Goal: Task Accomplishment & Management: Use online tool/utility

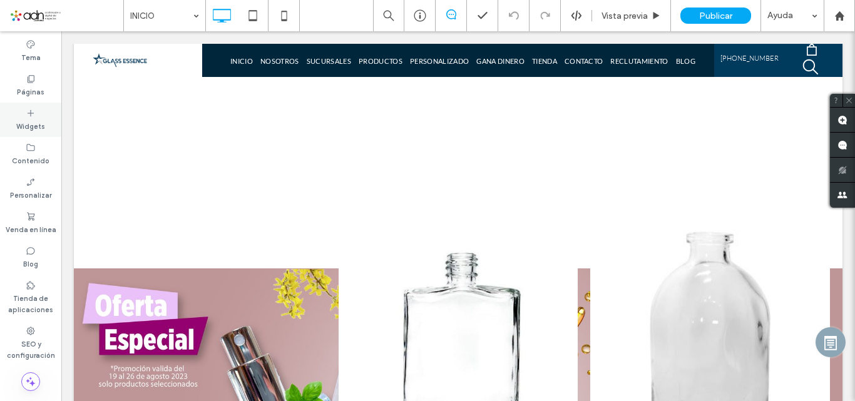
click at [43, 128] on label "Widgets" at bounding box center [30, 125] width 29 height 14
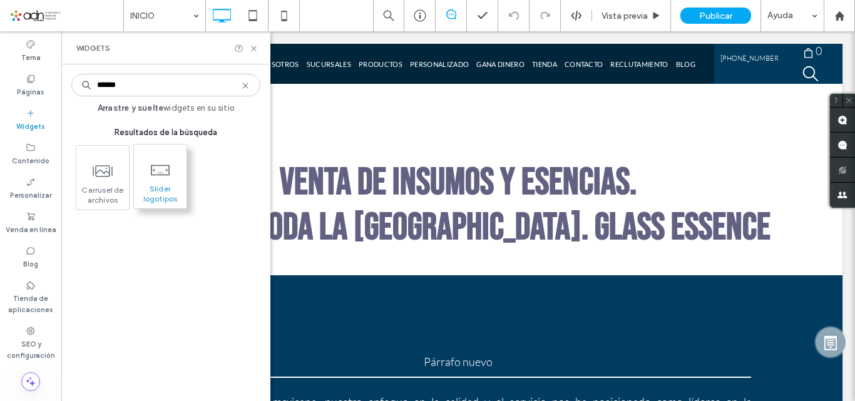
type input "******"
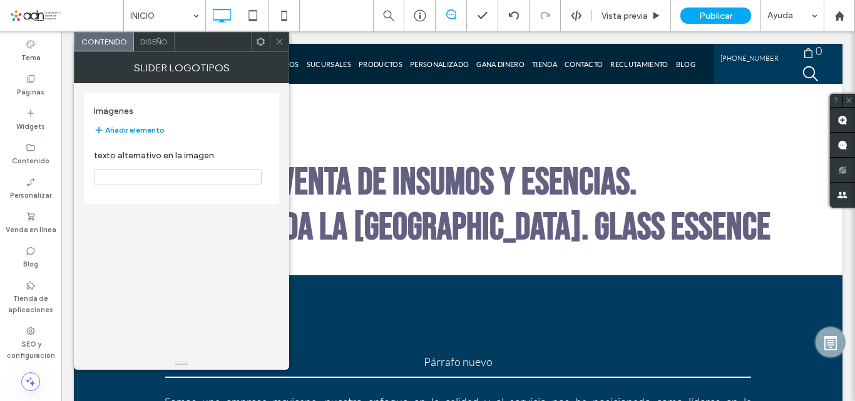
click at [154, 130] on button "Añadir elemento" at bounding box center [129, 130] width 71 height 15
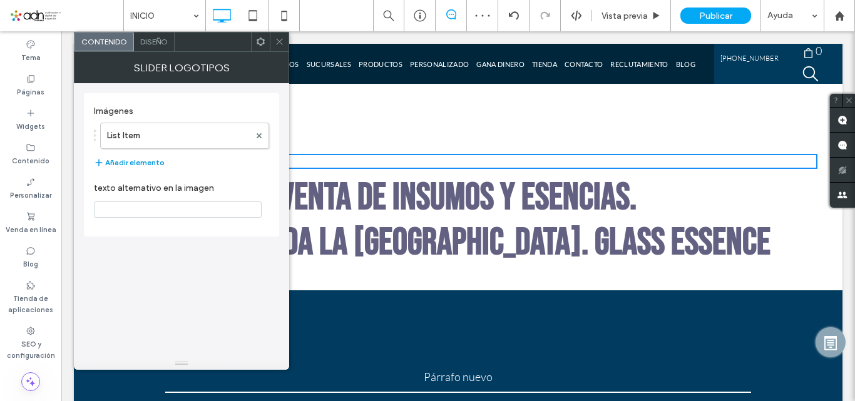
click at [140, 160] on button "Añadir elemento" at bounding box center [129, 162] width 71 height 15
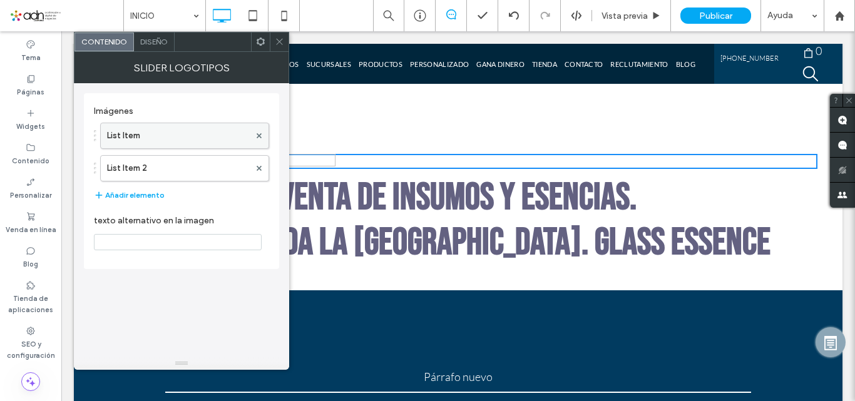
click at [147, 143] on label "List Item" at bounding box center [178, 135] width 143 height 25
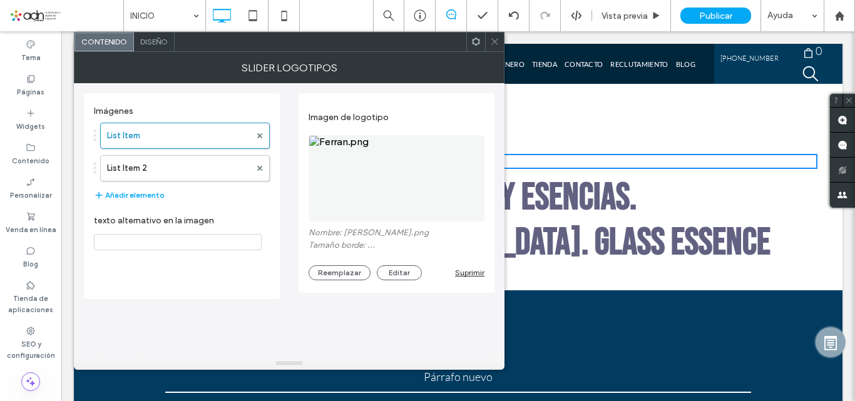
click at [389, 174] on img at bounding box center [397, 178] width 176 height 86
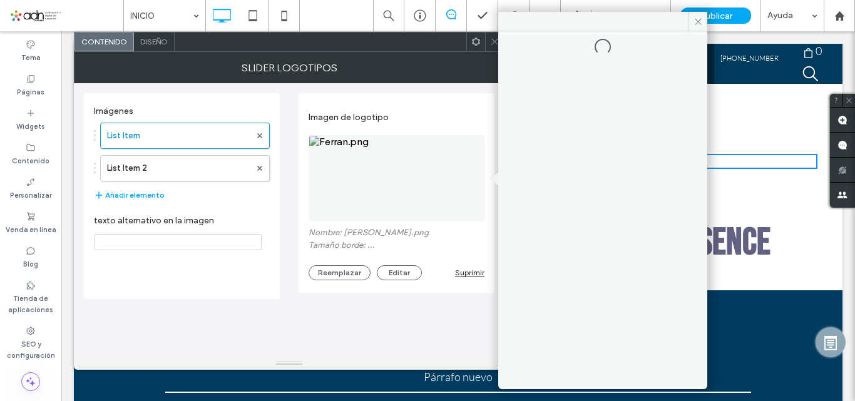
click at [389, 174] on img at bounding box center [397, 178] width 176 height 86
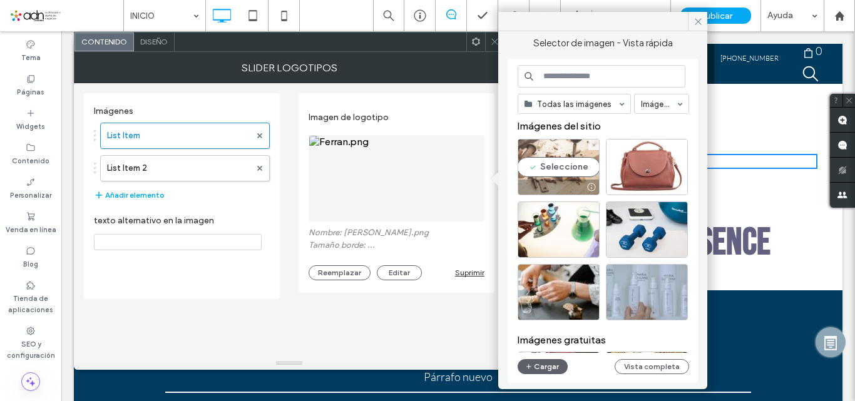
click at [568, 167] on div "Seleccione" at bounding box center [559, 167] width 82 height 56
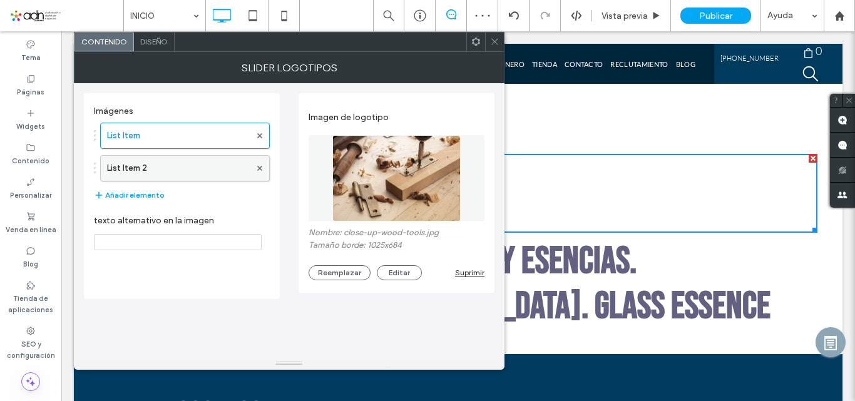
click at [202, 172] on label "List Item 2" at bounding box center [178, 168] width 143 height 25
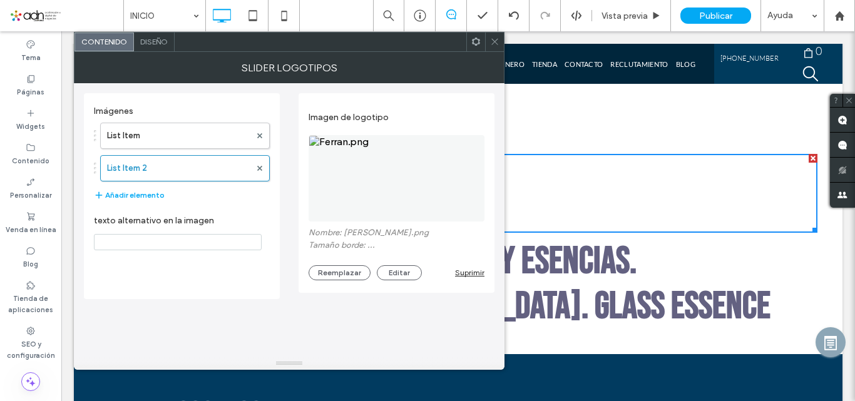
click at [378, 183] on img at bounding box center [397, 178] width 176 height 86
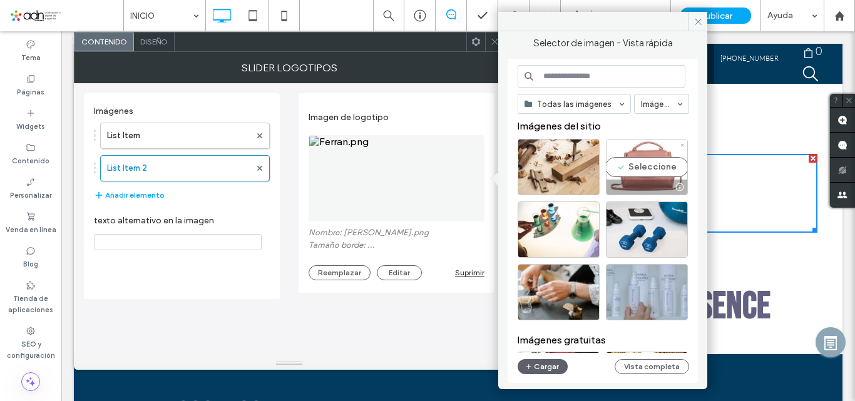
click at [661, 171] on div "Seleccione" at bounding box center [647, 167] width 82 height 56
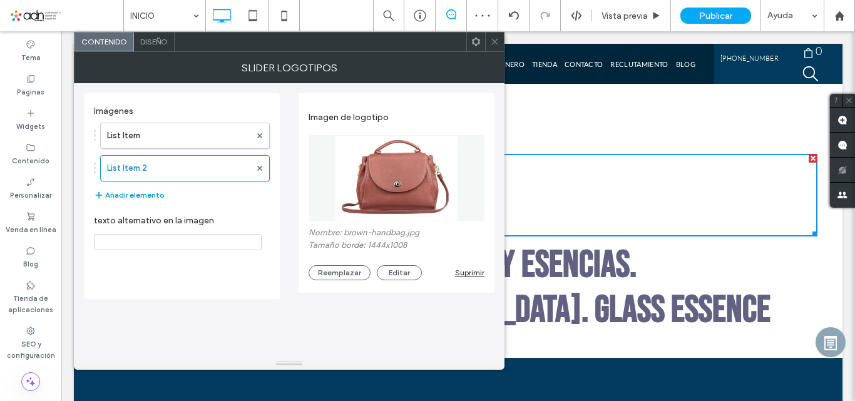
click at [137, 196] on button "Añadir elemento" at bounding box center [129, 195] width 71 height 15
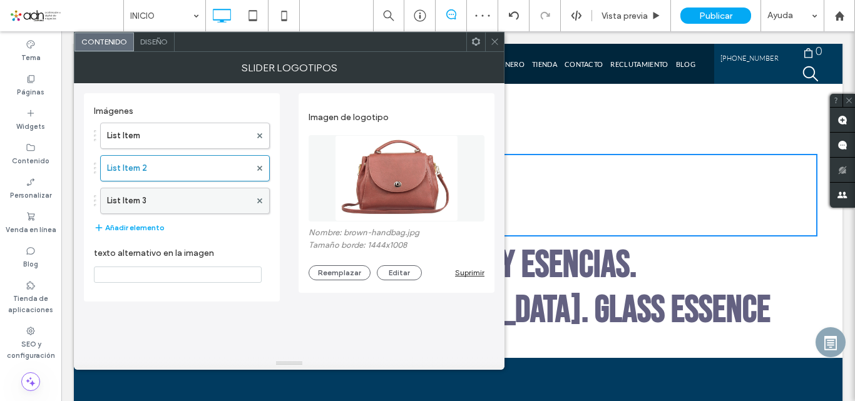
click at [172, 198] on label "List Item 3" at bounding box center [178, 200] width 143 height 25
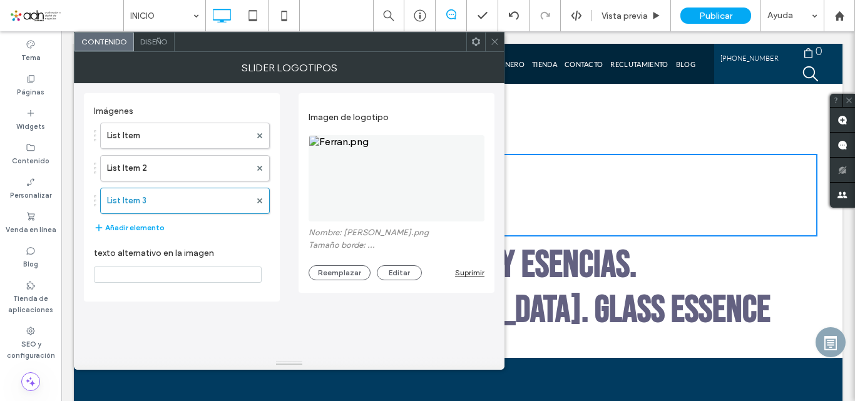
click at [363, 153] on img at bounding box center [397, 178] width 176 height 86
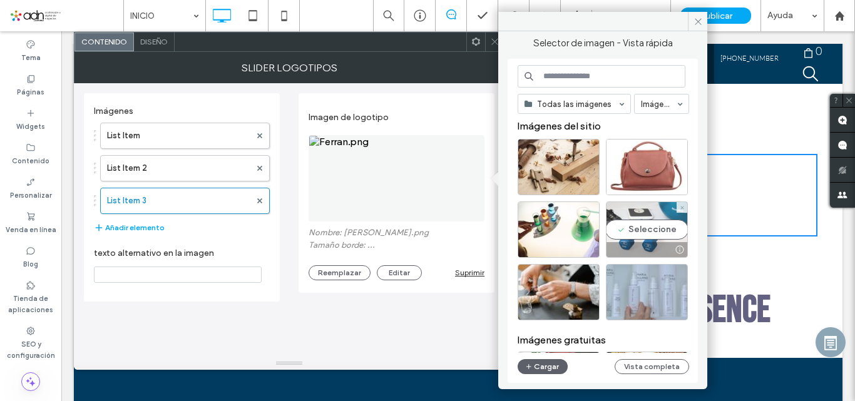
click at [662, 225] on div "Seleccione" at bounding box center [647, 230] width 82 height 56
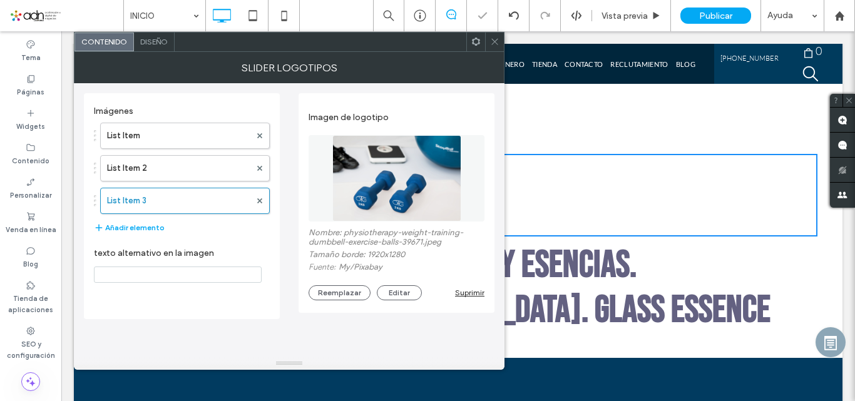
click at [492, 43] on icon at bounding box center [494, 41] width 9 height 9
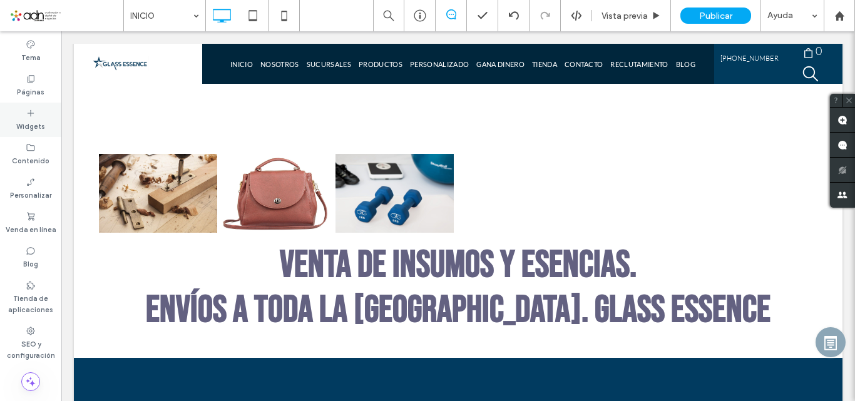
click at [33, 121] on label "Widgets" at bounding box center [30, 125] width 29 height 14
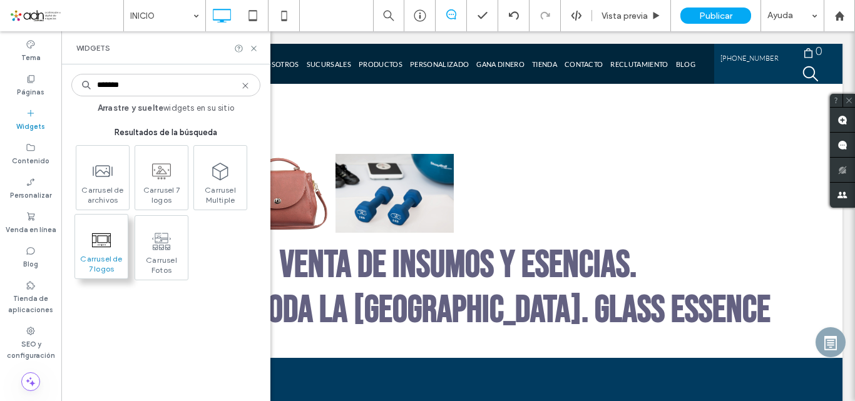
type input "*******"
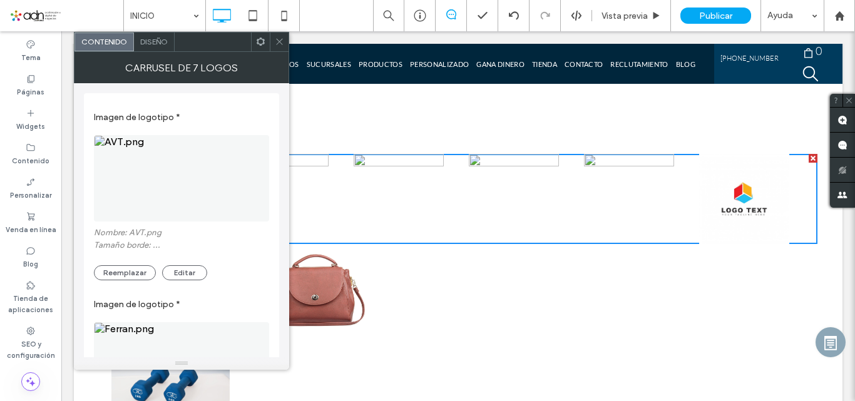
click at [282, 42] on icon at bounding box center [279, 41] width 9 height 9
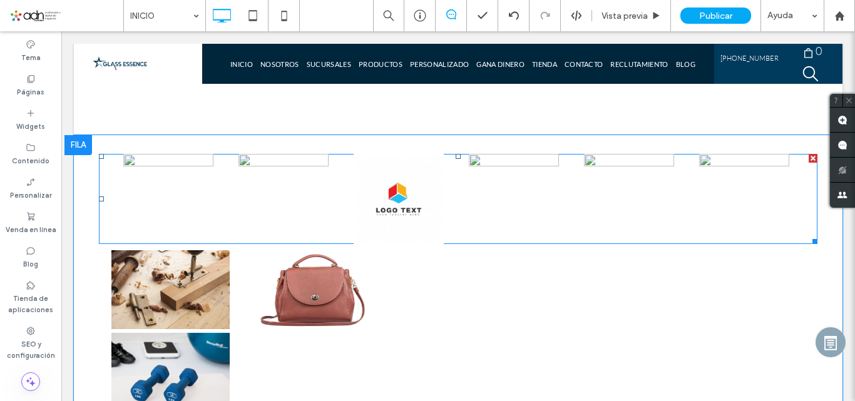
click at [406, 207] on span at bounding box center [458, 199] width 719 height 90
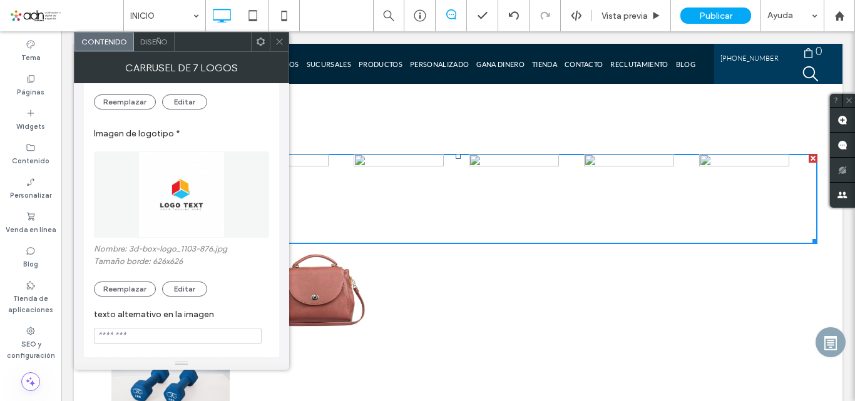
scroll to position [1295, 0]
click at [280, 38] on icon at bounding box center [279, 41] width 9 height 9
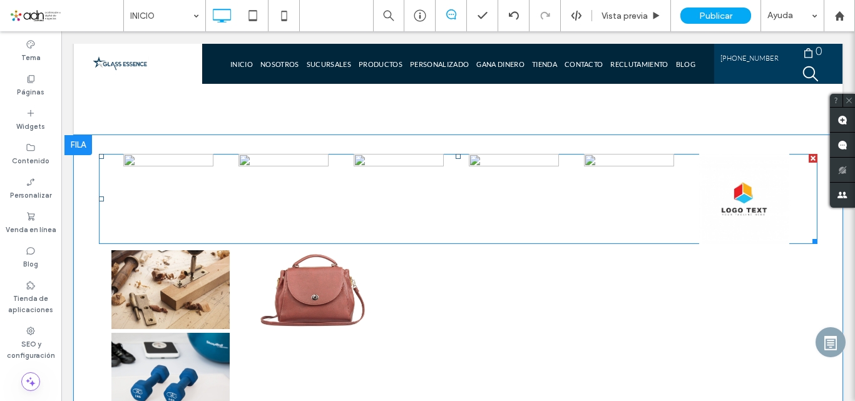
click at [291, 172] on span at bounding box center [458, 199] width 719 height 90
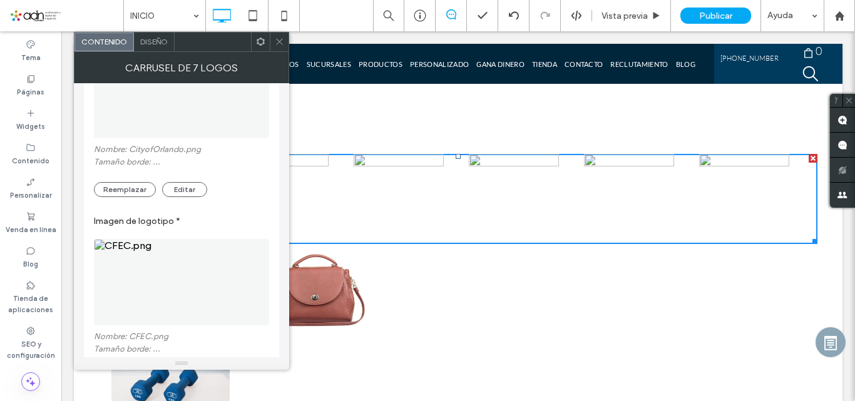
scroll to position [0, 0]
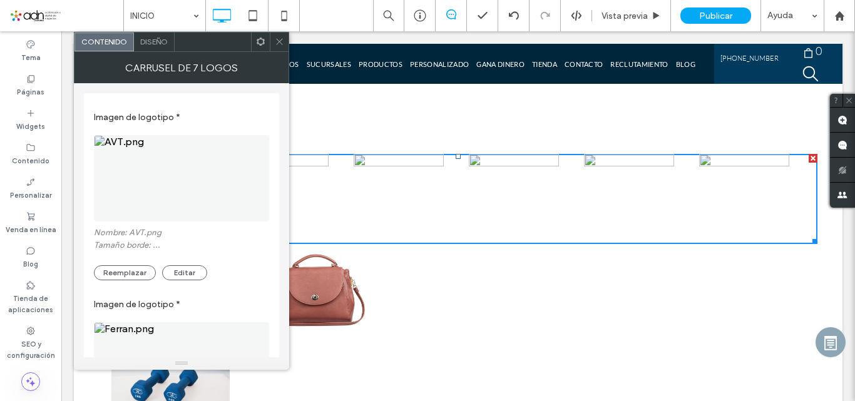
click at [279, 46] on icon at bounding box center [279, 41] width 9 height 9
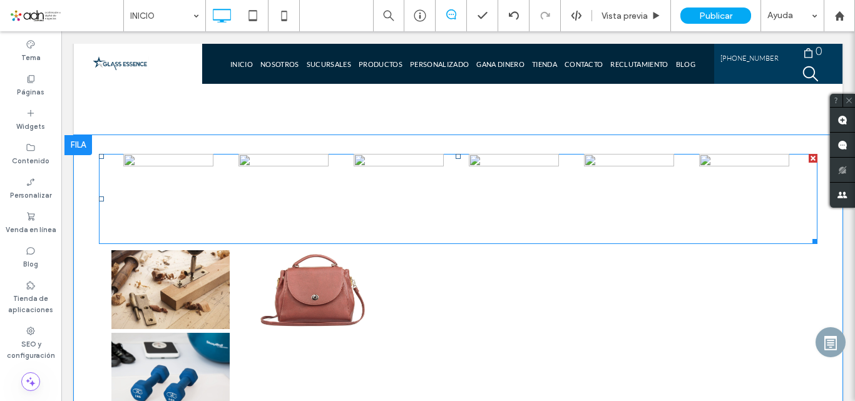
click at [809, 155] on div at bounding box center [813, 158] width 9 height 9
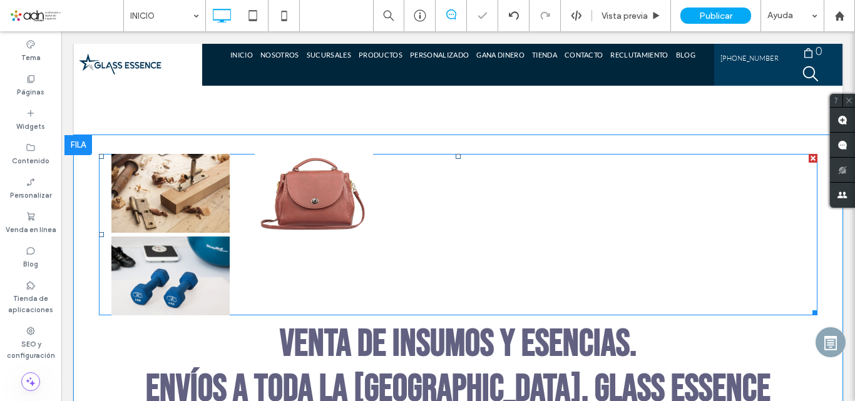
click at [299, 225] on span at bounding box center [458, 235] width 719 height 162
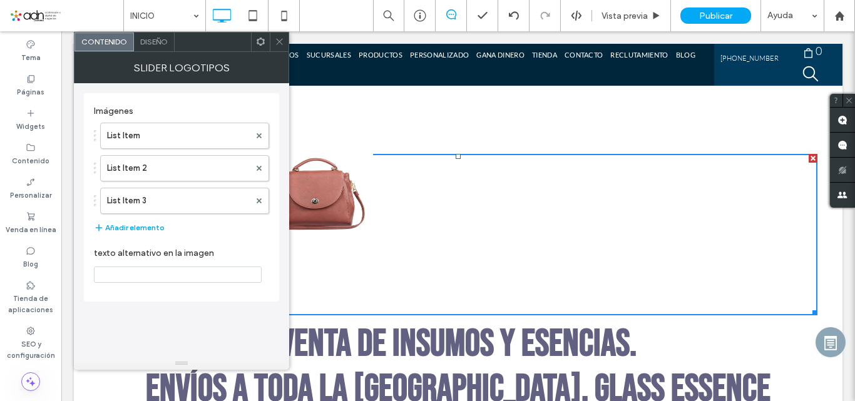
click at [278, 48] on span at bounding box center [279, 42] width 9 height 19
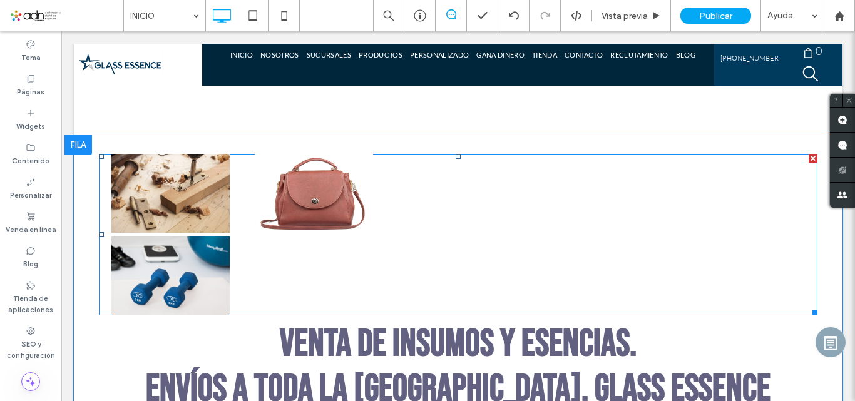
click at [809, 158] on div at bounding box center [813, 158] width 9 height 9
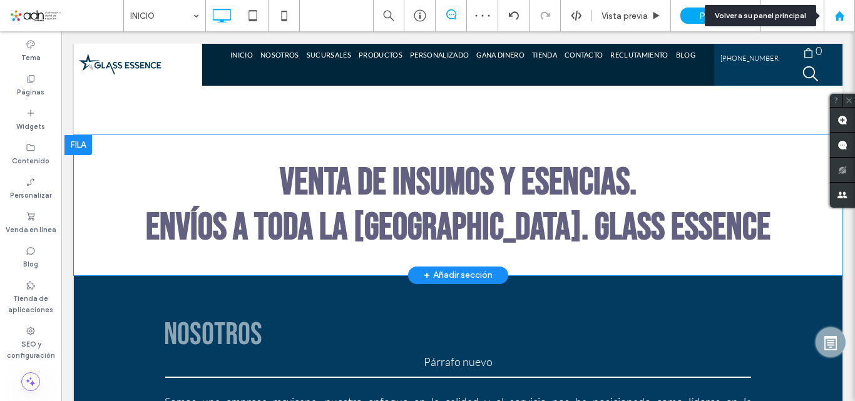
click at [842, 14] on use at bounding box center [839, 15] width 9 height 9
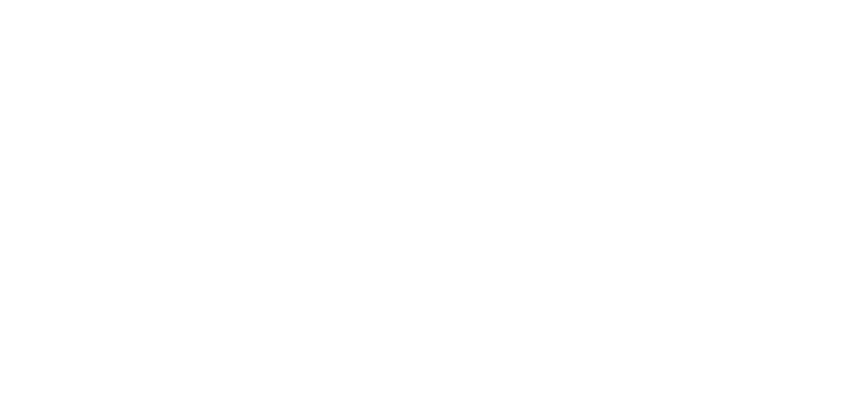
scroll to position [167, 0]
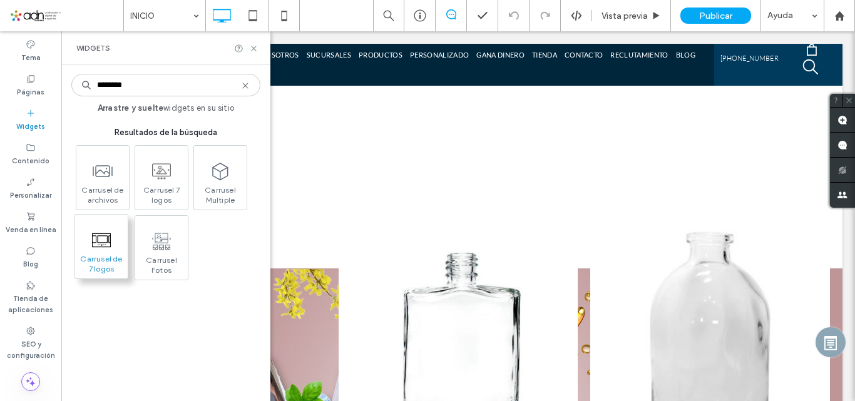
scroll to position [470, 0]
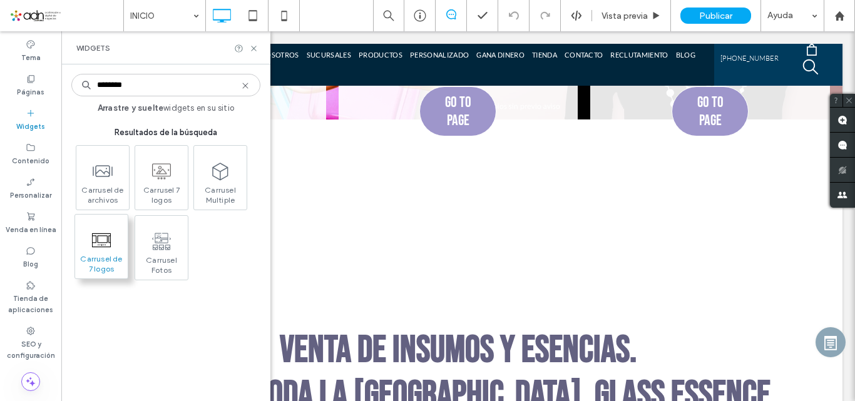
type input "********"
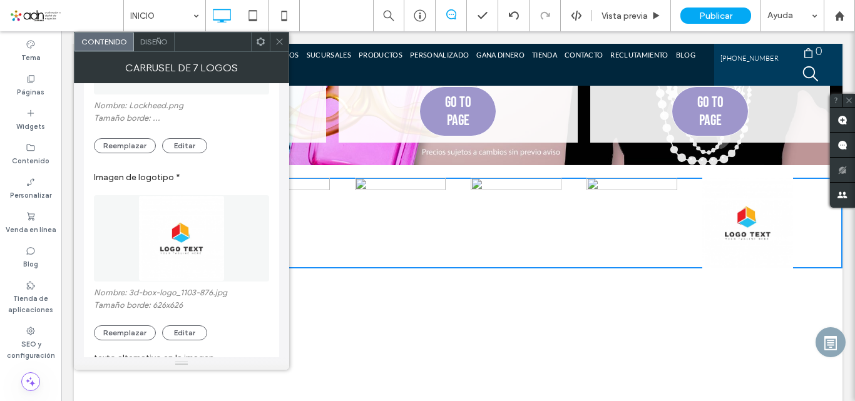
scroll to position [1297, 0]
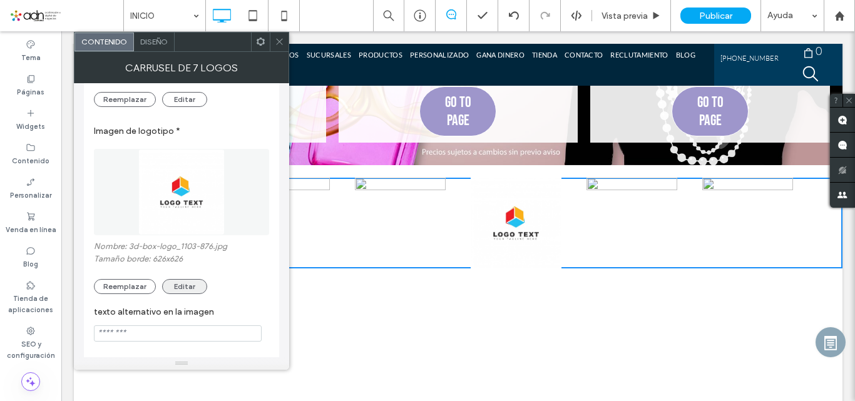
click at [186, 281] on button "Editar" at bounding box center [184, 286] width 45 height 15
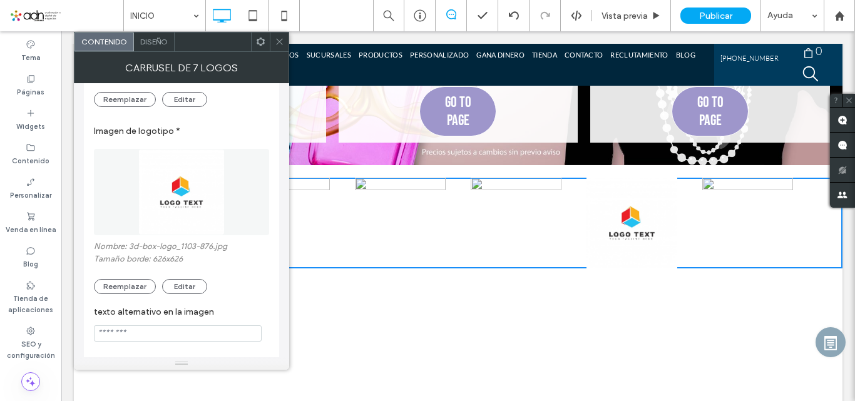
click at [188, 178] on img at bounding box center [181, 192] width 86 height 86
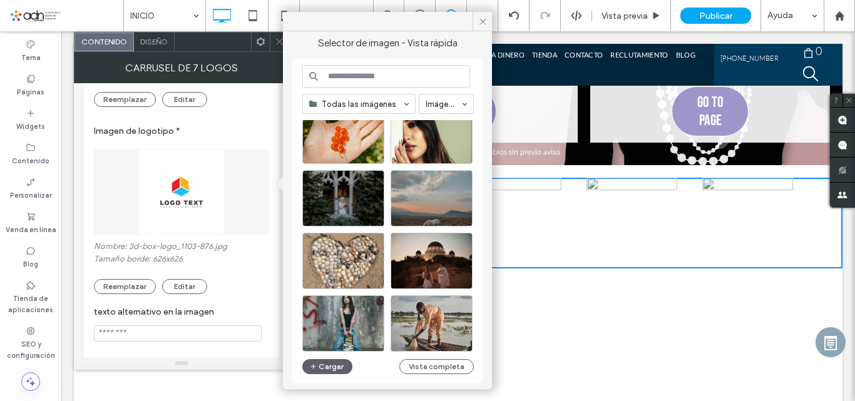
scroll to position [505, 0]
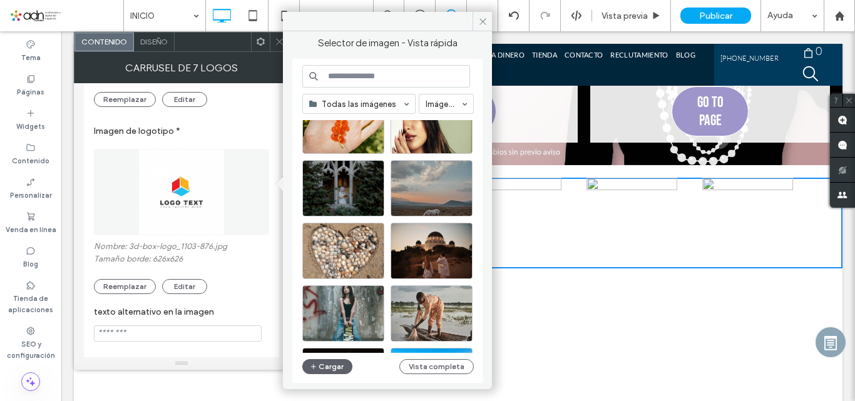
click at [386, 68] on input at bounding box center [386, 76] width 168 height 23
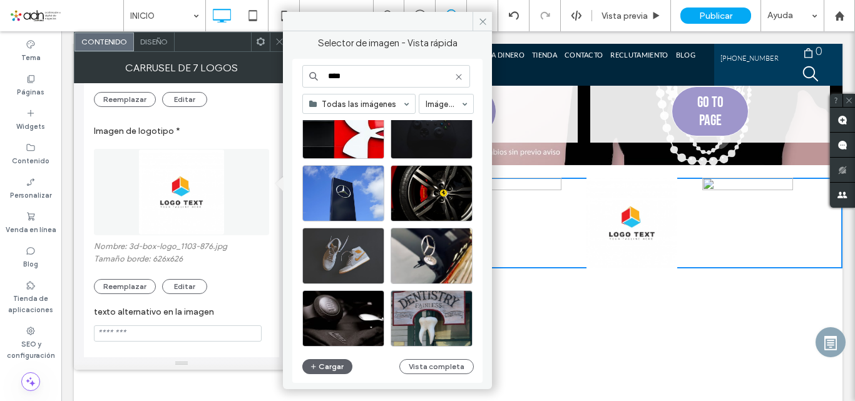
scroll to position [538, 0]
type input "****"
click at [193, 254] on label "Tamaño borde: 626x626" at bounding box center [181, 260] width 175 height 13
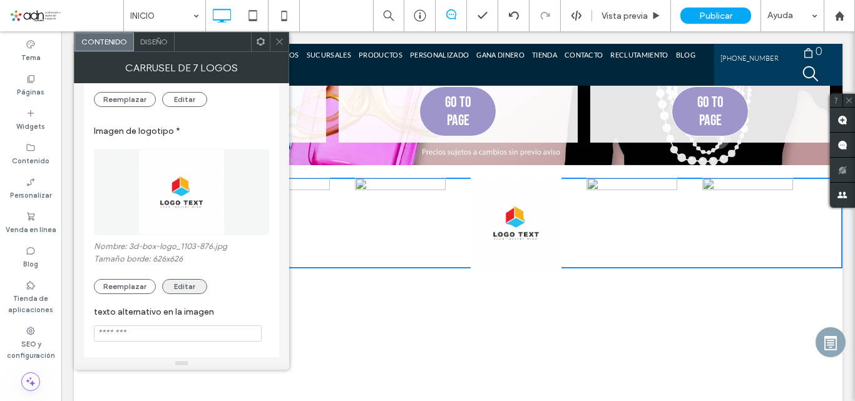
click at [183, 279] on button "Editar" at bounding box center [184, 286] width 45 height 15
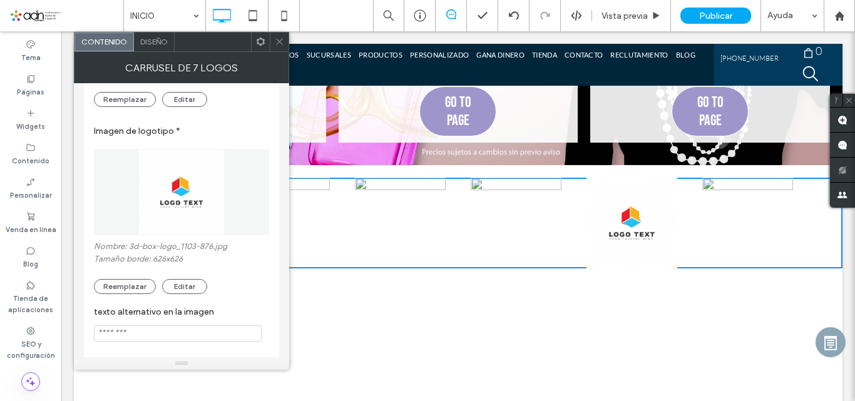
click at [278, 41] on icon at bounding box center [279, 41] width 9 height 9
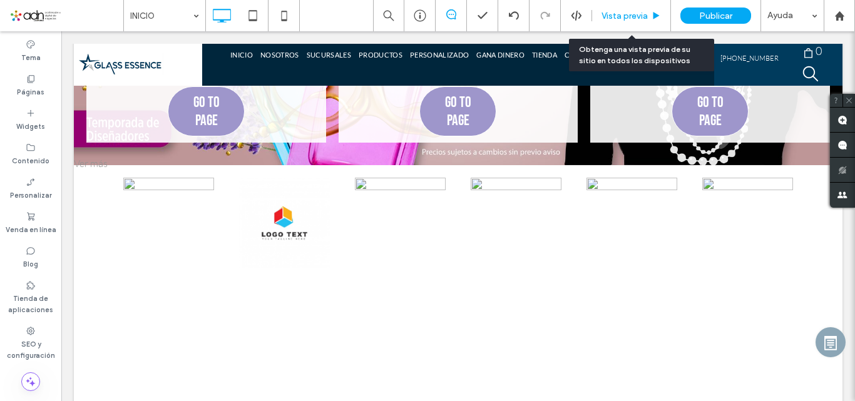
click at [624, 14] on span "Vista previa" at bounding box center [625, 16] width 46 height 11
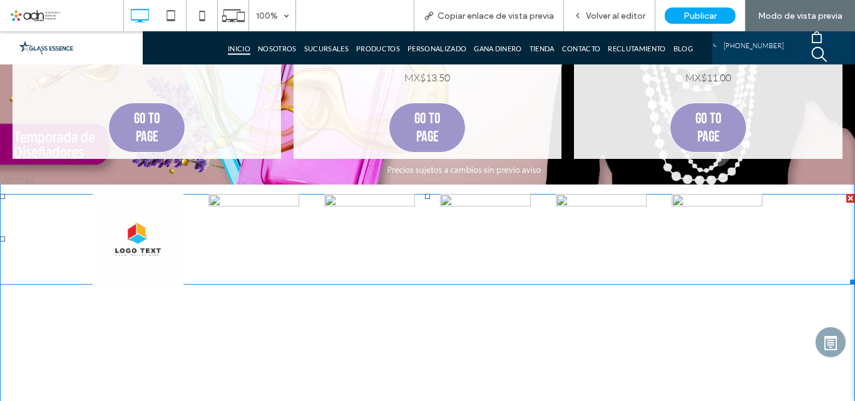
scroll to position [490, 0]
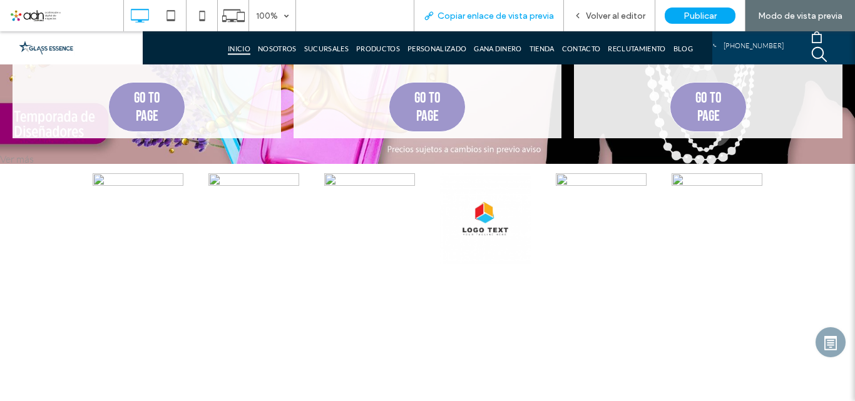
click at [496, 22] on div "Copiar enlace de vista previa" at bounding box center [489, 15] width 150 height 31
click at [486, 14] on span "Copiar enlace de vista previa" at bounding box center [496, 16] width 116 height 11
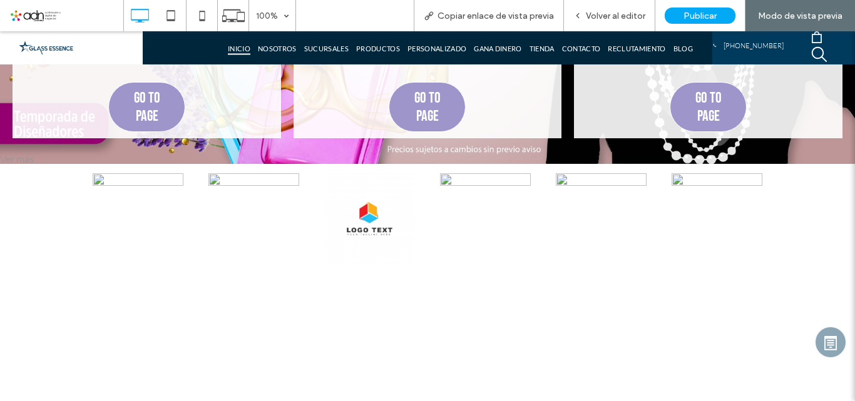
click at [39, 12] on span at bounding box center [66, 15] width 114 height 25
